Goal: Task Accomplishment & Management: Use online tool/utility

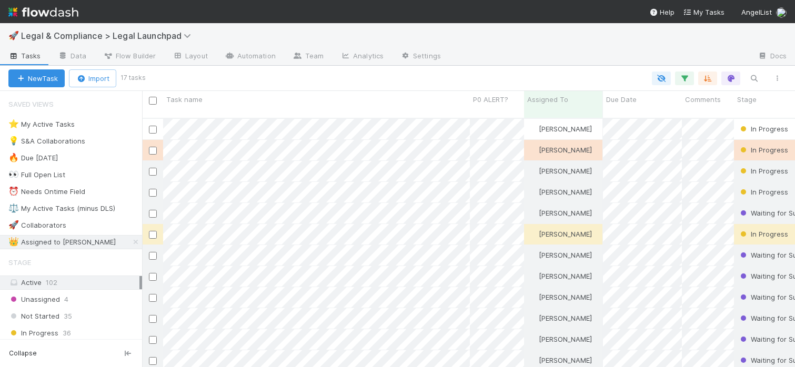
scroll to position [257, 653]
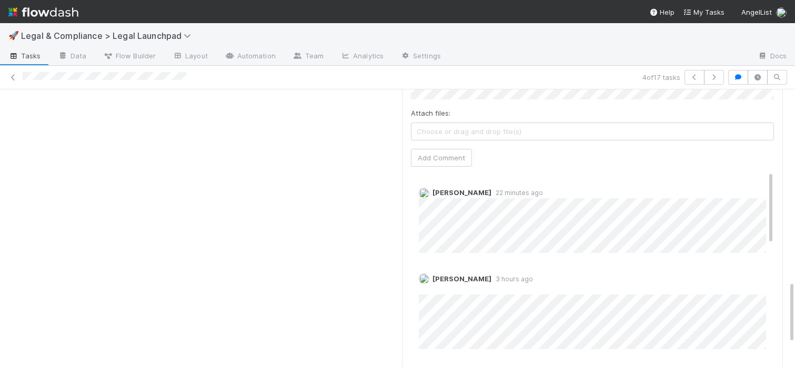
scroll to position [848, 0]
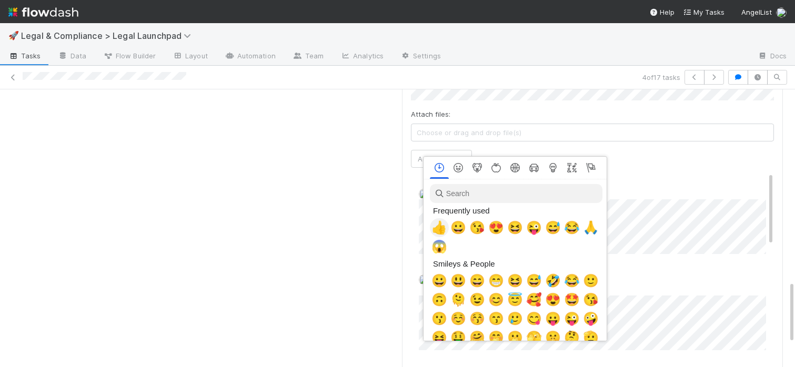
click at [438, 229] on span "👍" at bounding box center [439, 227] width 16 height 15
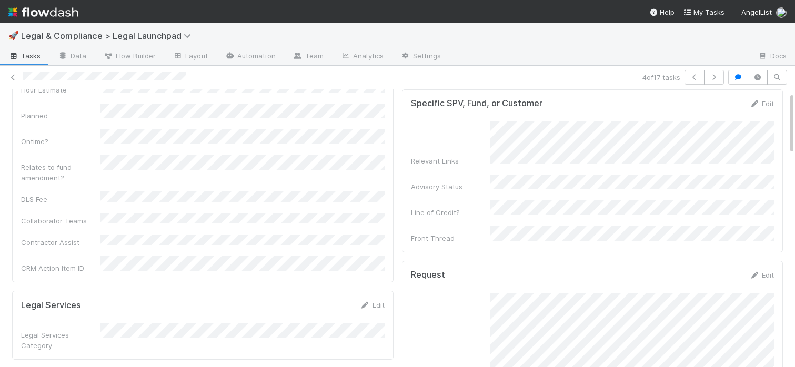
scroll to position [0, 0]
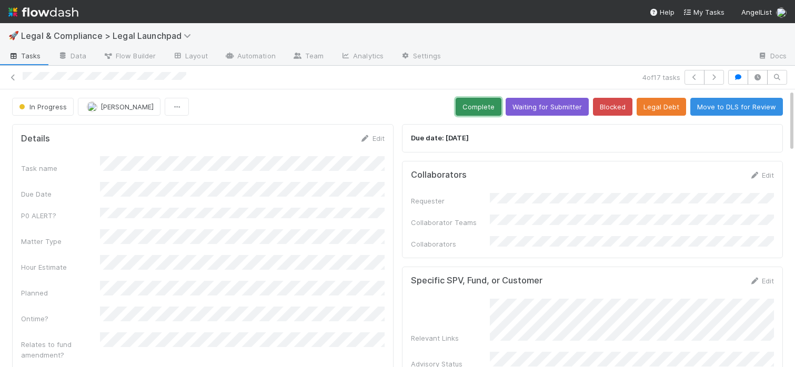
click at [483, 108] on button "Complete" at bounding box center [478, 107] width 46 height 18
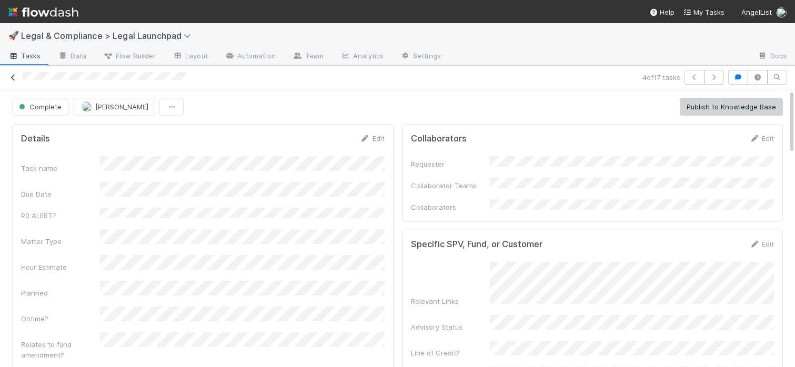
click at [14, 75] on icon at bounding box center [13, 77] width 11 height 7
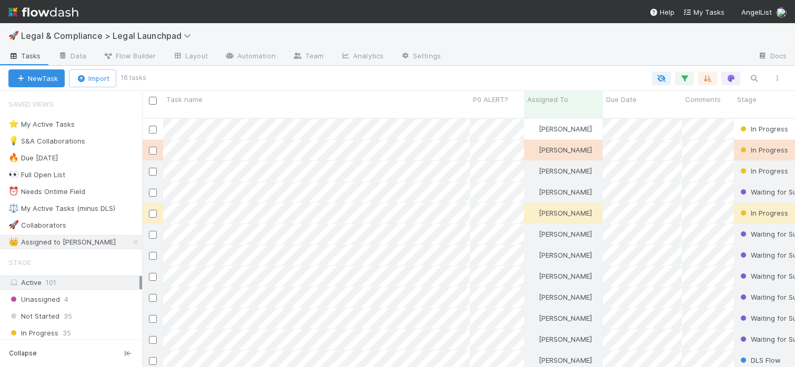
scroll to position [257, 653]
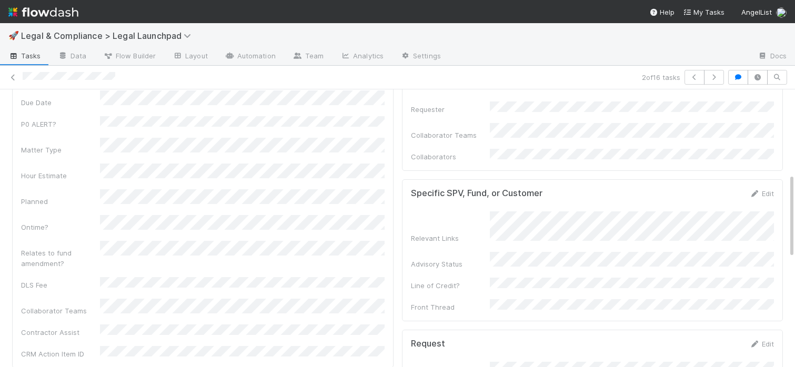
scroll to position [1, 0]
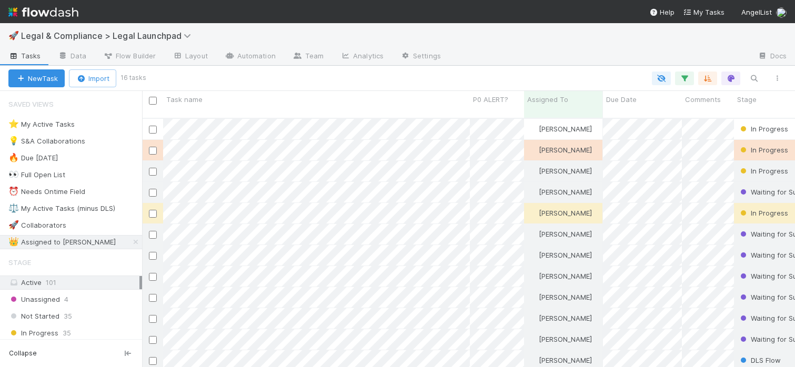
scroll to position [257, 653]
